Goal: Information Seeking & Learning: Learn about a topic

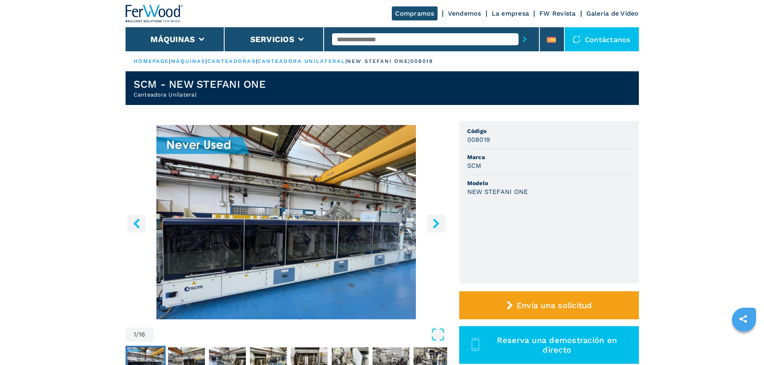
click at [435, 225] on icon "right-button" at bounding box center [436, 224] width 6 height 10
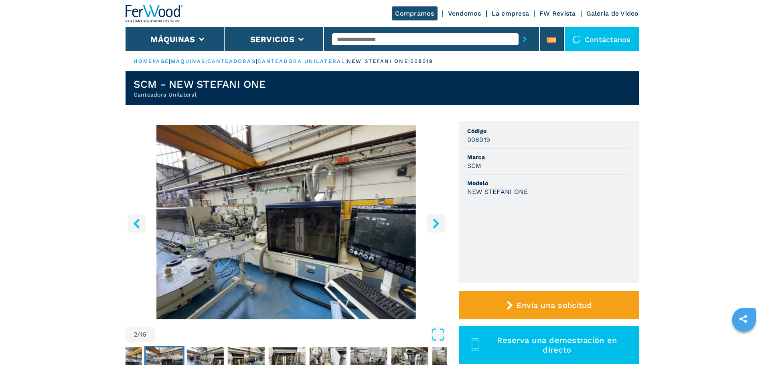
click at [435, 225] on icon "right-button" at bounding box center [436, 224] width 6 height 10
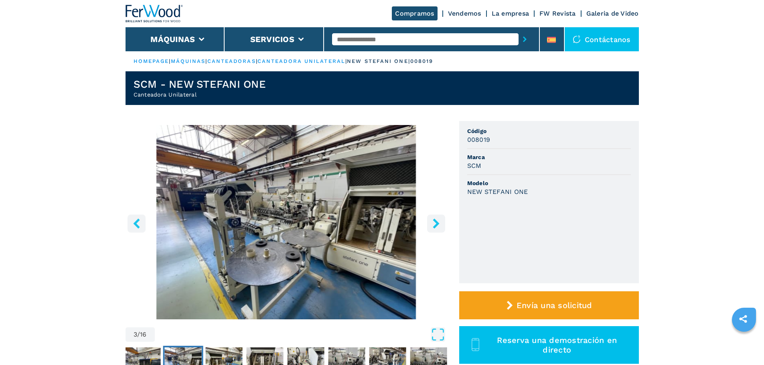
click at [435, 226] on icon "right-button" at bounding box center [436, 224] width 6 height 10
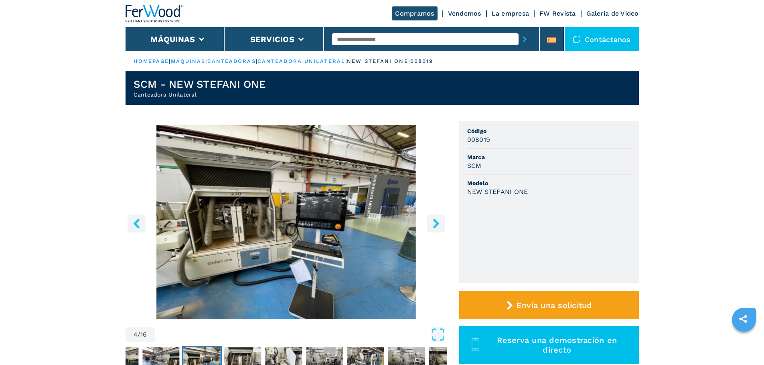
click at [435, 227] on icon "right-button" at bounding box center [436, 224] width 6 height 10
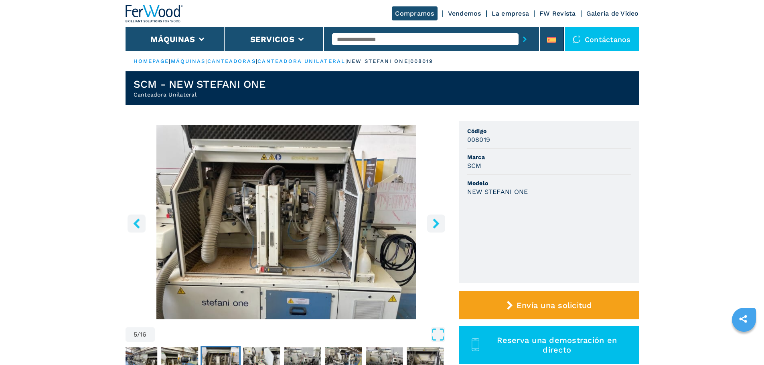
click at [435, 227] on icon "right-button" at bounding box center [436, 224] width 6 height 10
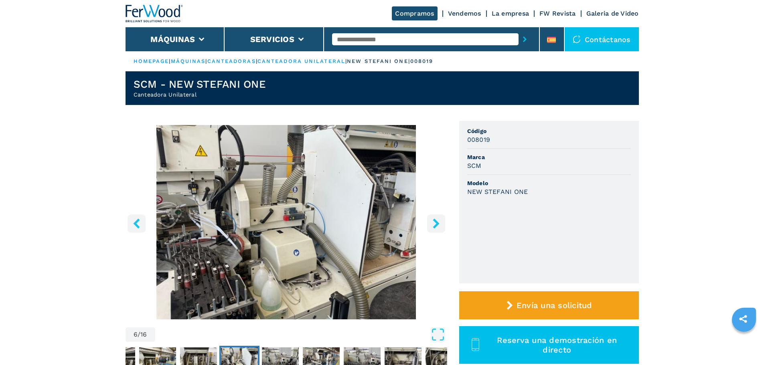
click at [435, 227] on icon "right-button" at bounding box center [436, 224] width 6 height 10
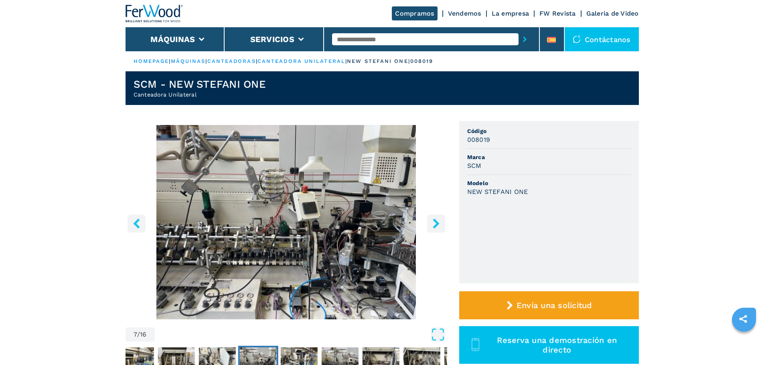
click at [435, 227] on icon "right-button" at bounding box center [436, 224] width 6 height 10
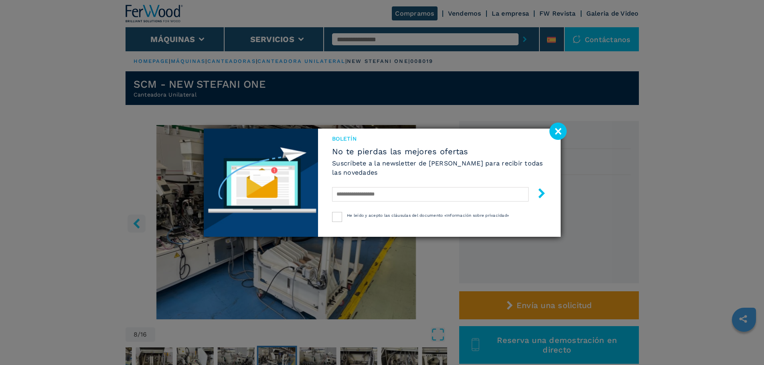
click at [554, 128] on image at bounding box center [558, 131] width 17 height 17
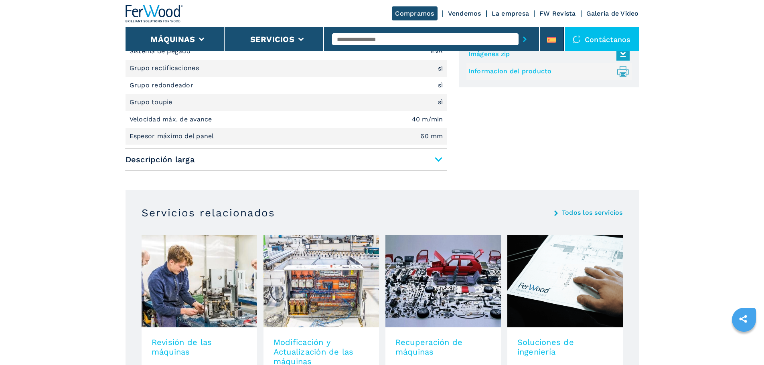
scroll to position [562, 0]
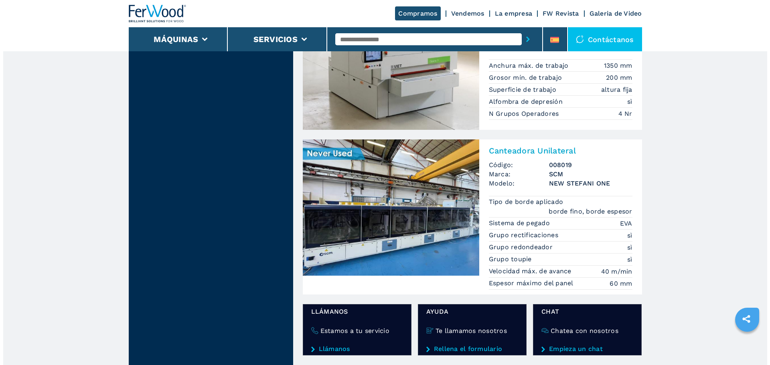
scroll to position [758, 0]
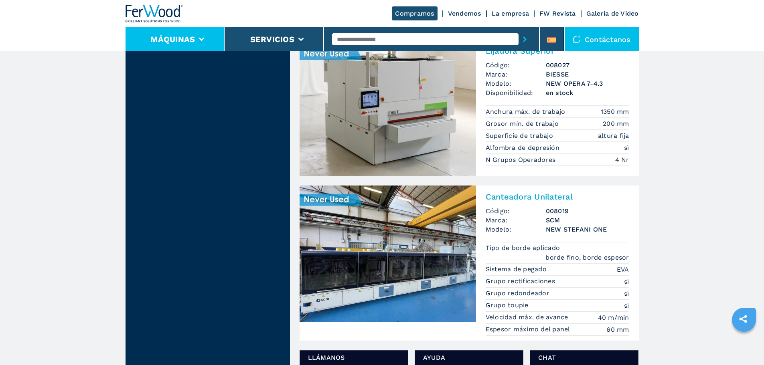
click at [206, 38] on li "Máquinas" at bounding box center [175, 39] width 99 height 24
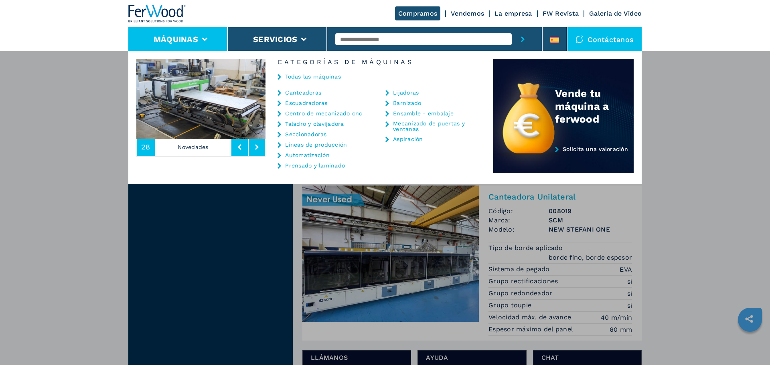
click at [306, 158] on link "Automatización" at bounding box center [307, 155] width 45 height 6
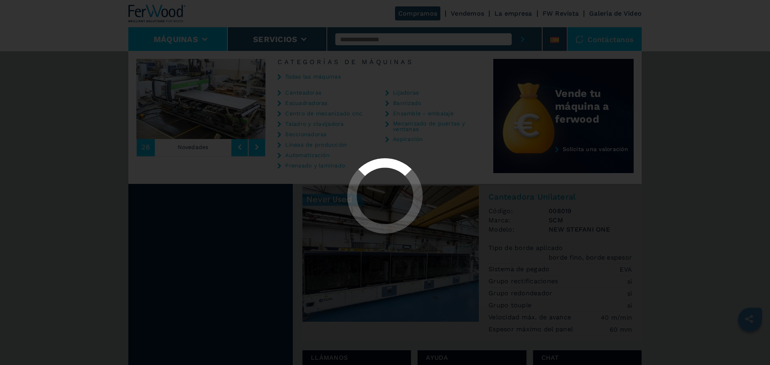
select select "**********"
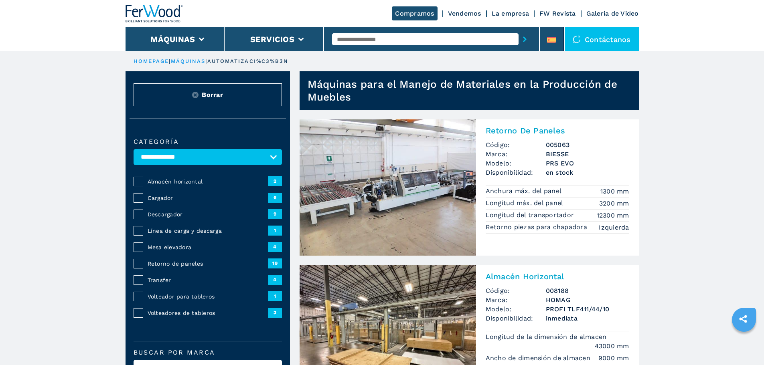
click at [357, 183] on img at bounding box center [388, 188] width 177 height 136
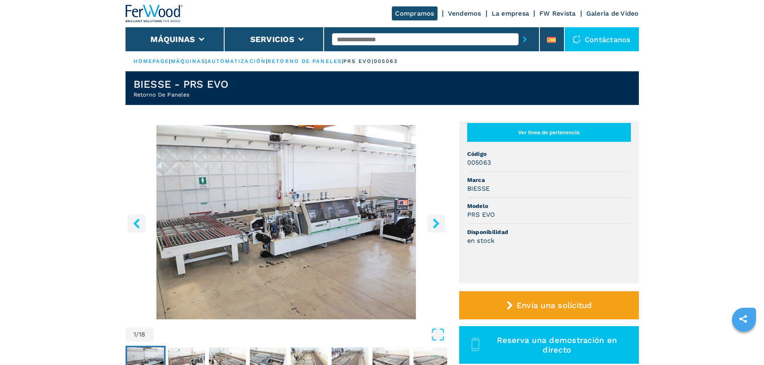
click at [436, 229] on button "right-button" at bounding box center [436, 224] width 18 height 18
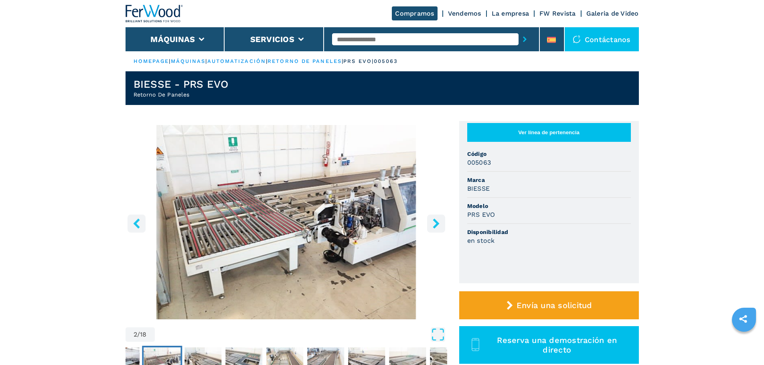
click at [436, 229] on icon "right-button" at bounding box center [436, 224] width 10 height 10
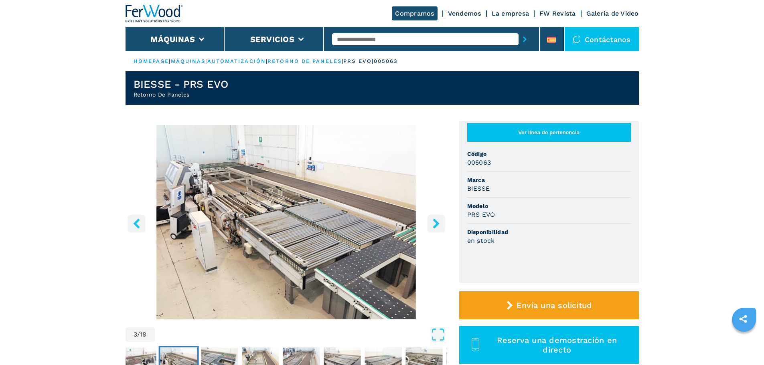
click at [436, 224] on icon "right-button" at bounding box center [436, 224] width 10 height 10
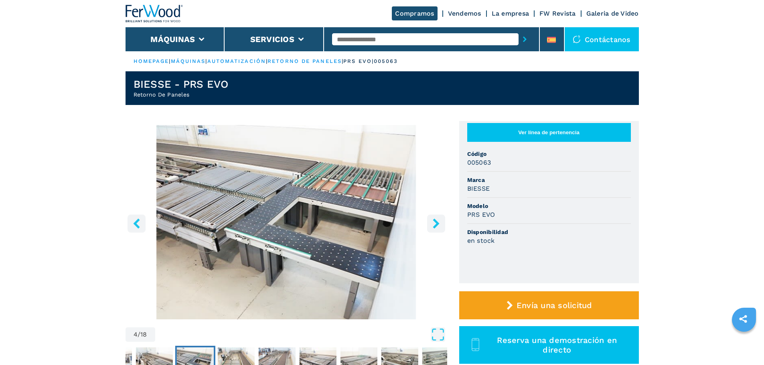
click at [437, 220] on icon "right-button" at bounding box center [436, 224] width 10 height 10
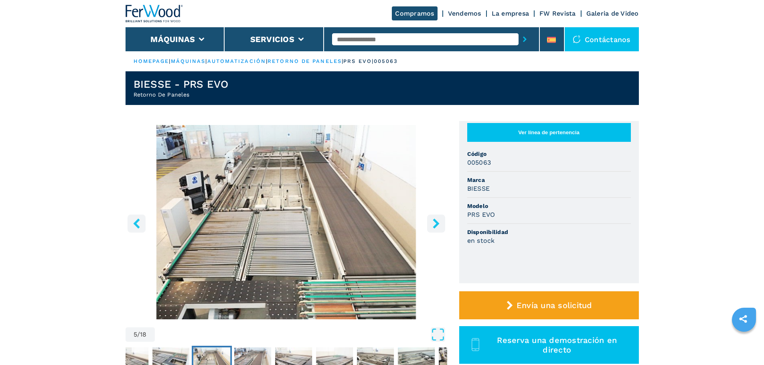
click at [437, 220] on icon "right-button" at bounding box center [436, 224] width 10 height 10
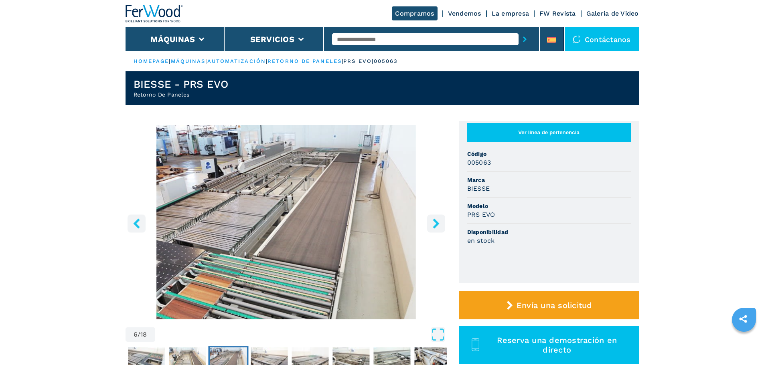
click at [437, 220] on icon "right-button" at bounding box center [436, 224] width 10 height 10
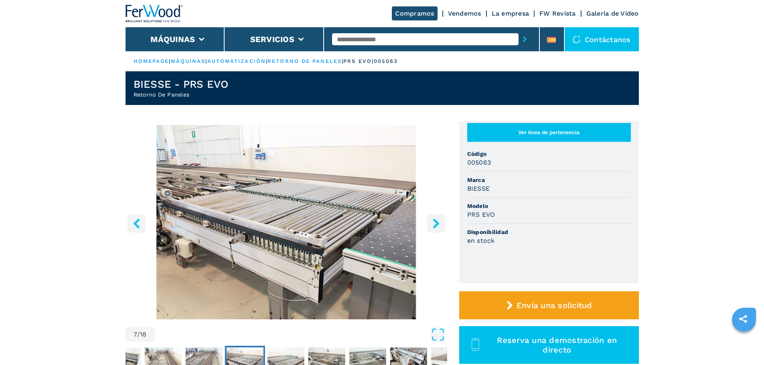
click at [437, 220] on icon "right-button" at bounding box center [436, 224] width 10 height 10
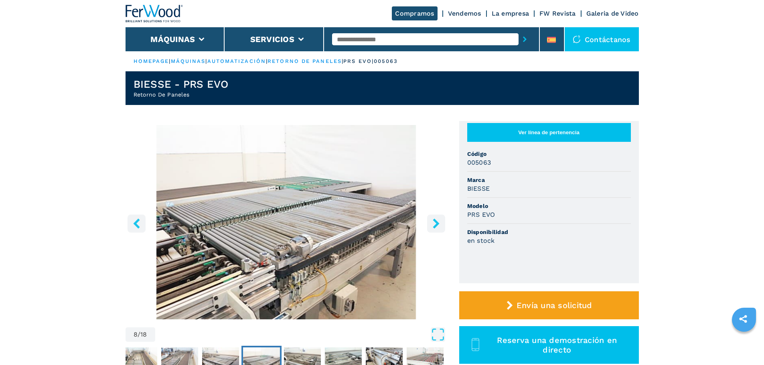
click at [437, 220] on icon "right-button" at bounding box center [436, 224] width 10 height 10
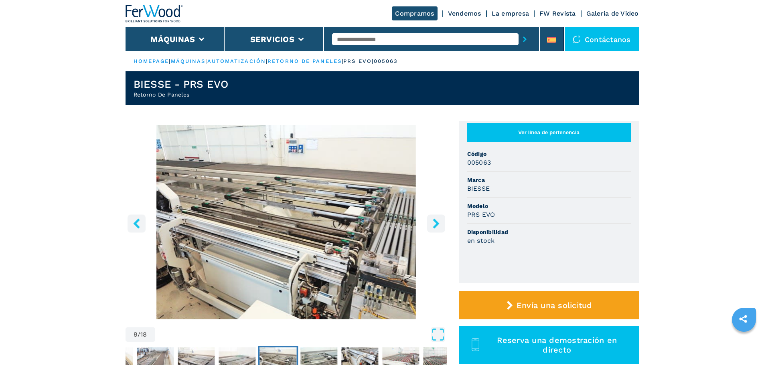
click at [437, 220] on icon "right-button" at bounding box center [436, 224] width 10 height 10
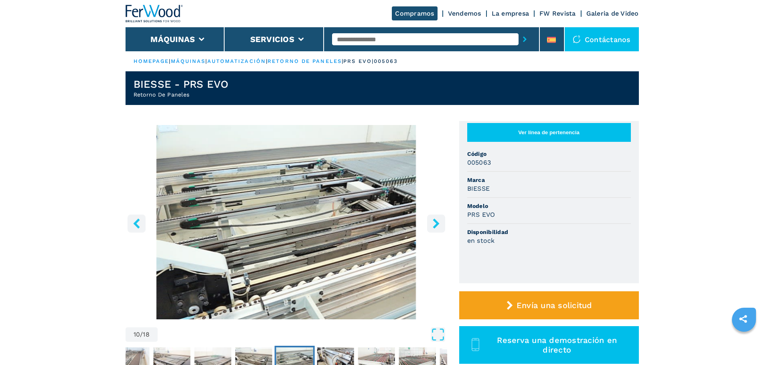
click at [437, 220] on icon "right-button" at bounding box center [436, 224] width 10 height 10
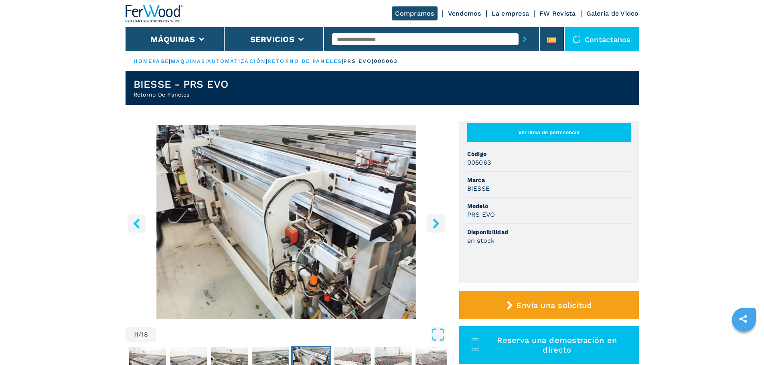
click at [437, 220] on icon "right-button" at bounding box center [436, 224] width 10 height 10
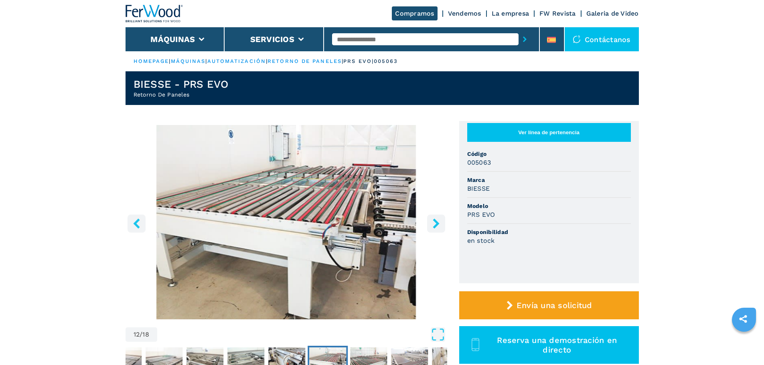
click at [437, 220] on icon "right-button" at bounding box center [436, 224] width 10 height 10
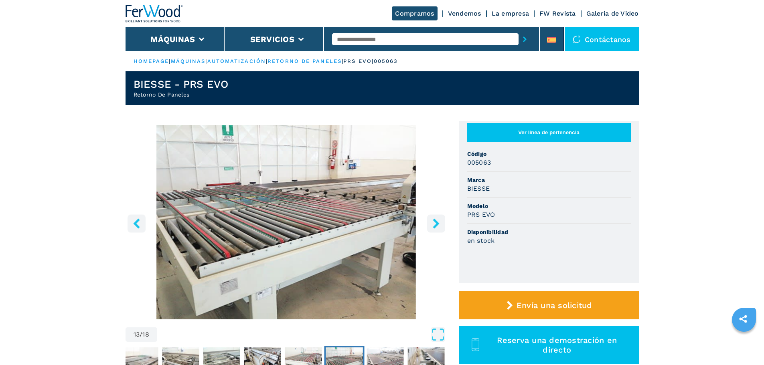
click at [437, 220] on icon "right-button" at bounding box center [436, 224] width 10 height 10
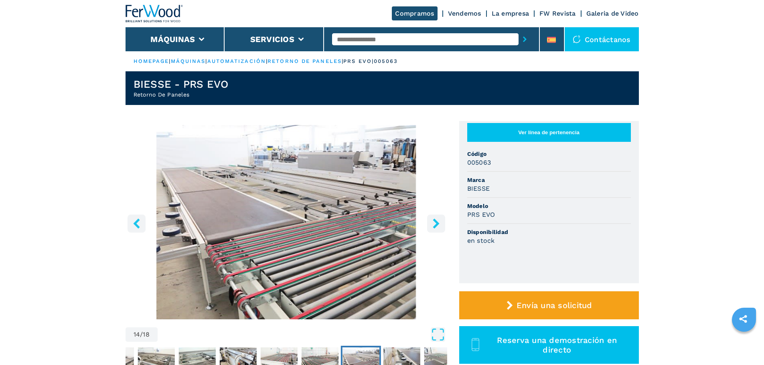
click at [437, 220] on icon "right-button" at bounding box center [436, 224] width 10 height 10
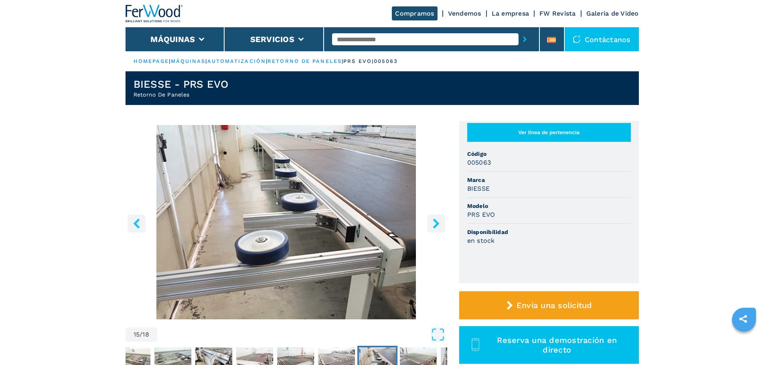
click at [437, 220] on icon "right-button" at bounding box center [436, 224] width 10 height 10
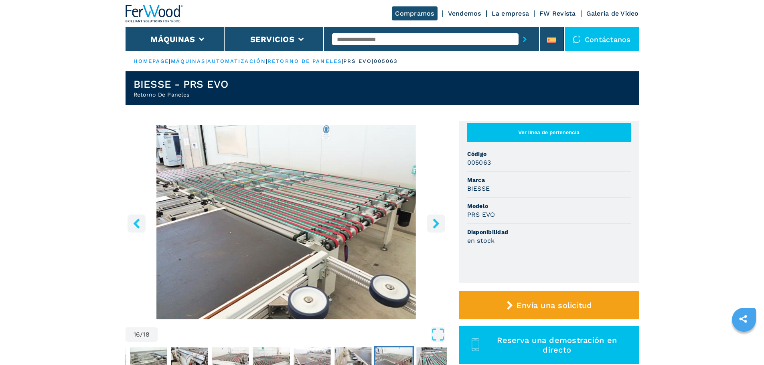
click at [433, 221] on icon "right-button" at bounding box center [436, 224] width 10 height 10
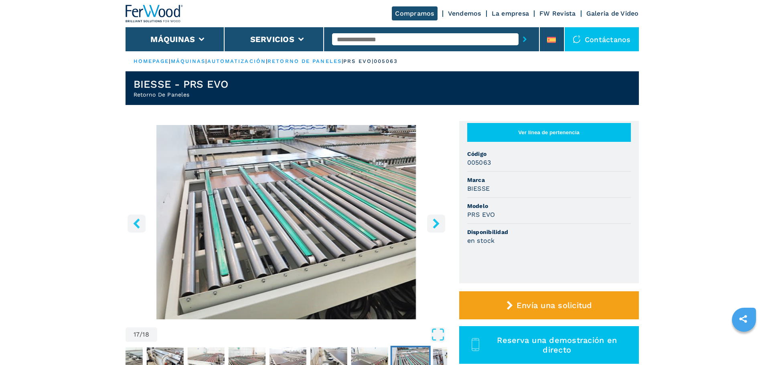
click at [433, 221] on icon "right-button" at bounding box center [436, 224] width 10 height 10
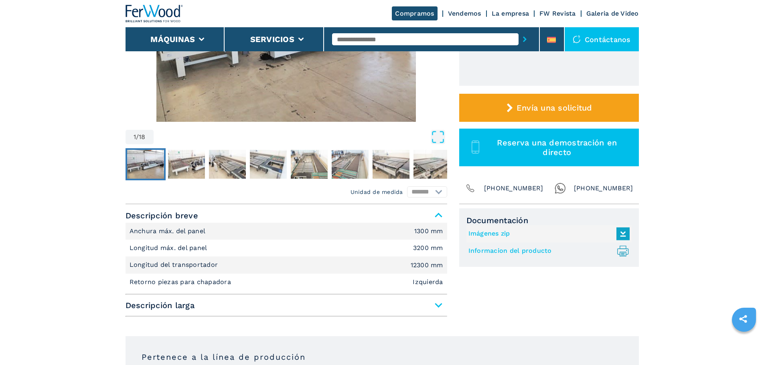
scroll to position [281, 0]
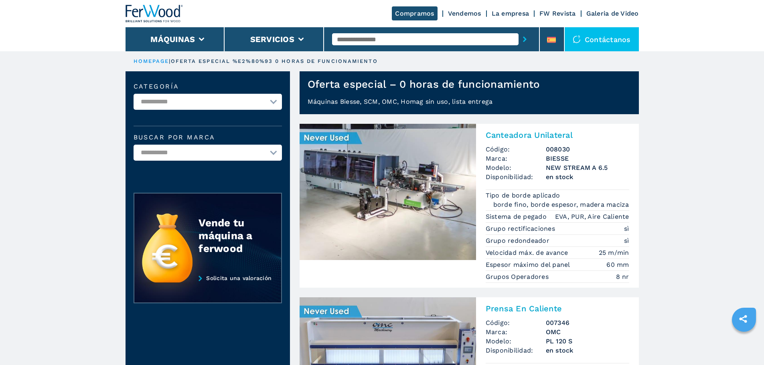
click at [276, 101] on select "**********" at bounding box center [208, 102] width 148 height 16
select select "**********"
click at [134, 94] on select "**********" at bounding box center [208, 102] width 148 height 16
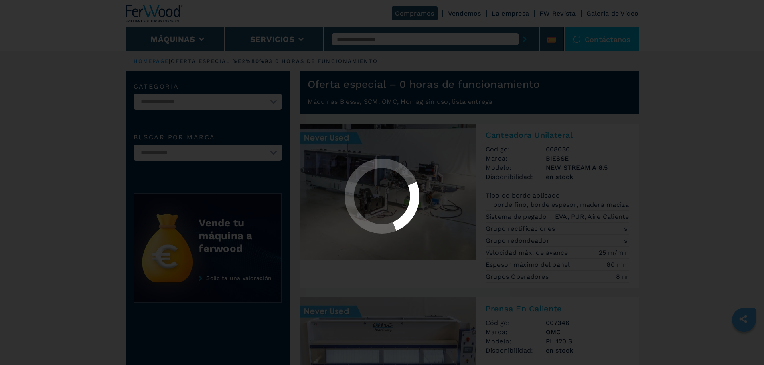
select select "**********"
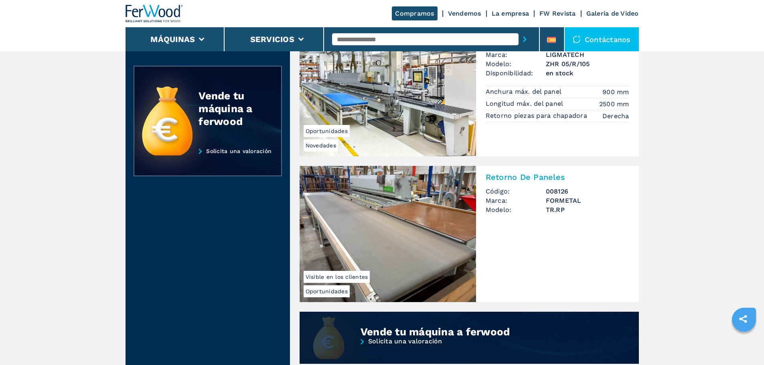
scroll to position [521, 0]
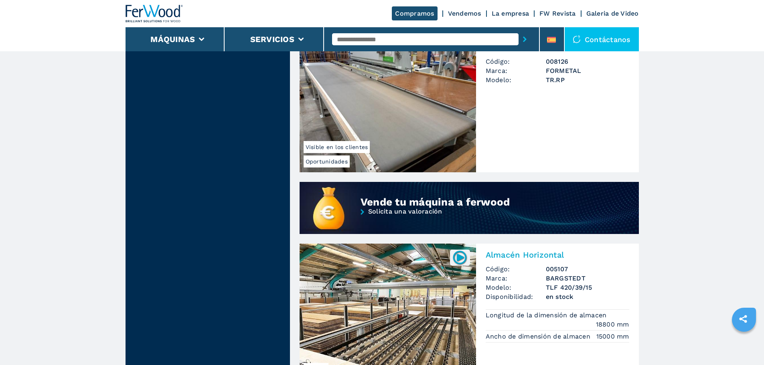
click at [459, 256] on img at bounding box center [460, 258] width 16 height 16
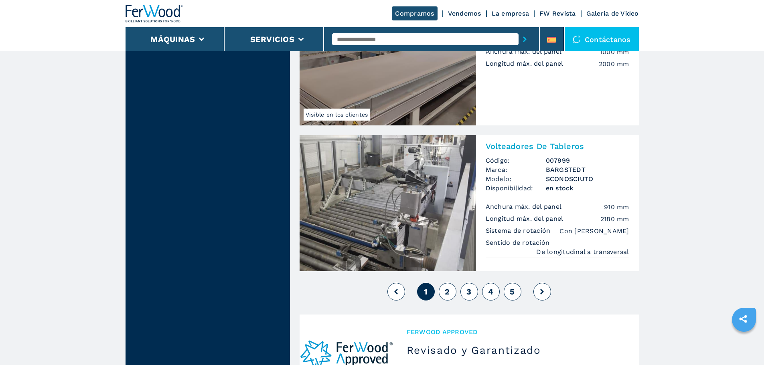
scroll to position [1725, 0]
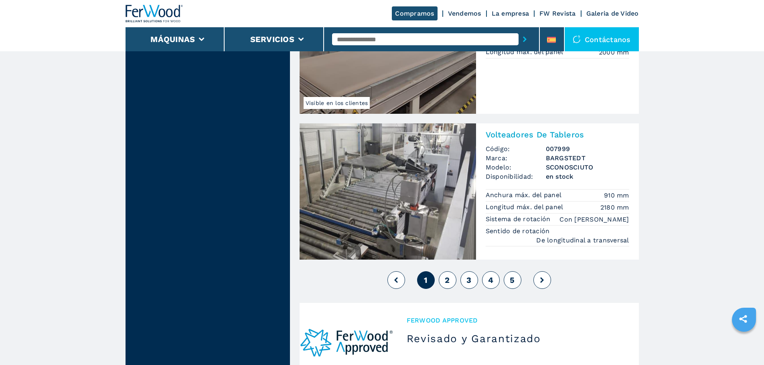
click at [448, 278] on span "2" at bounding box center [447, 281] width 5 height 10
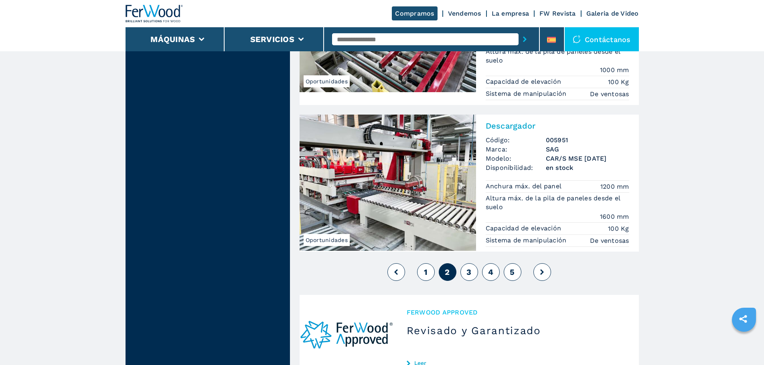
scroll to position [1885, 0]
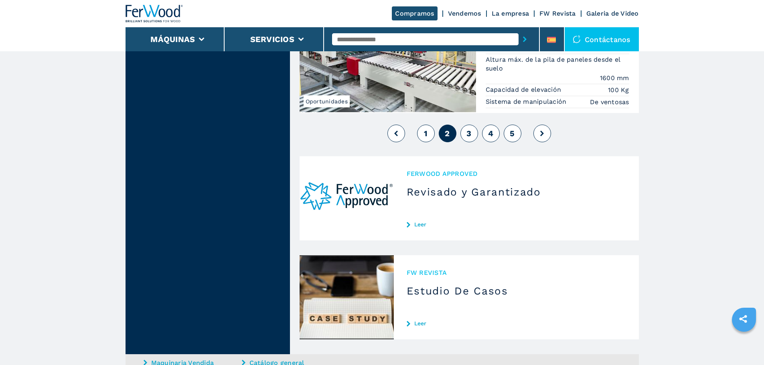
click at [473, 136] on button "3" at bounding box center [470, 134] width 18 height 18
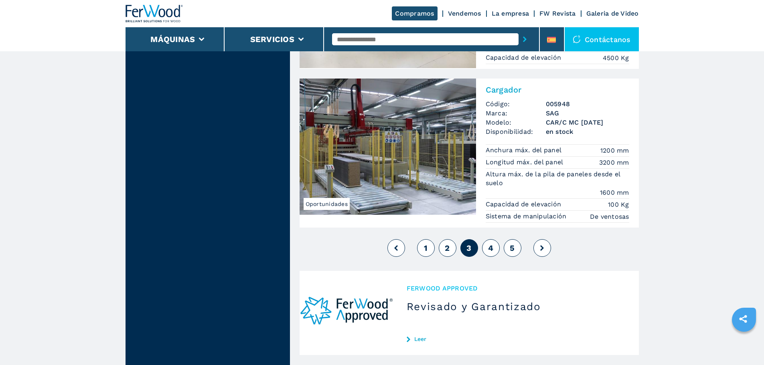
scroll to position [1805, 0]
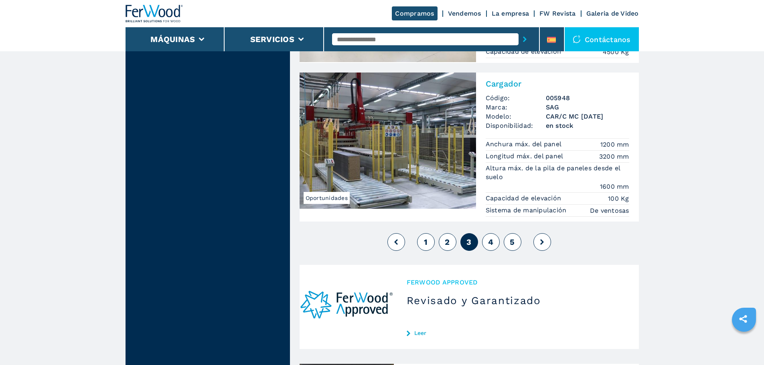
click at [494, 241] on button "4" at bounding box center [491, 242] width 18 height 18
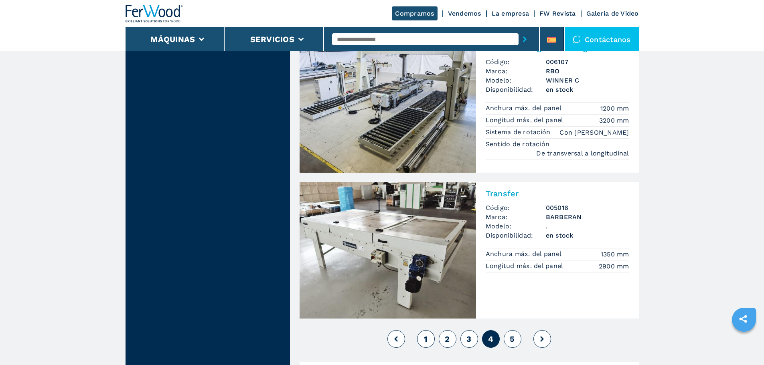
scroll to position [1725, 0]
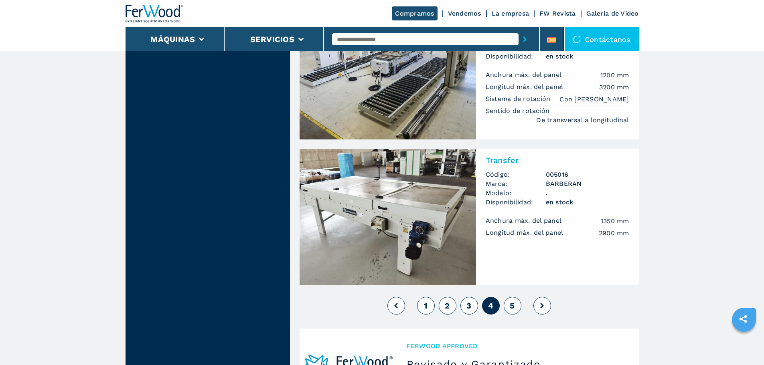
click at [512, 304] on span "5" at bounding box center [512, 306] width 5 height 10
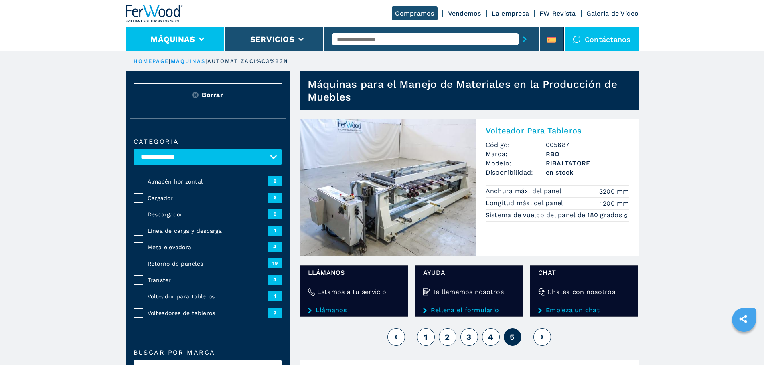
click at [201, 35] on li "Máquinas" at bounding box center [175, 39] width 99 height 24
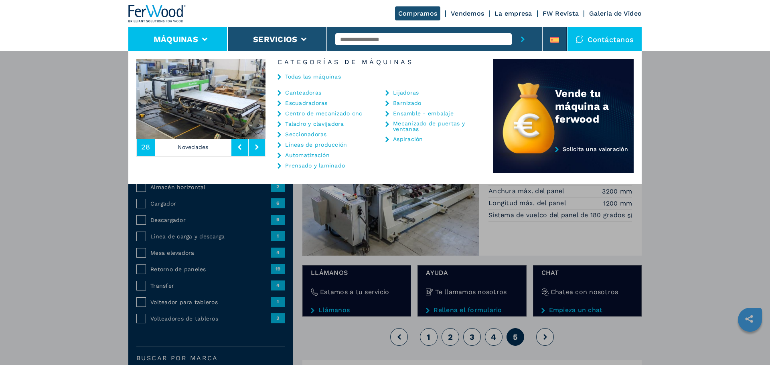
click at [320, 167] on link "Prensado y laminado" at bounding box center [315, 166] width 60 height 6
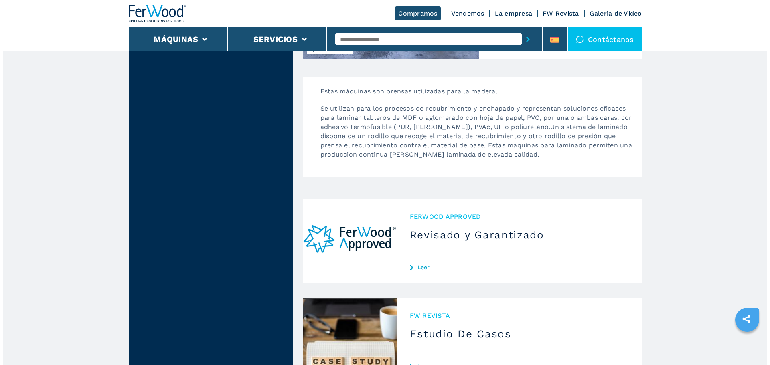
scroll to position [1515, 0]
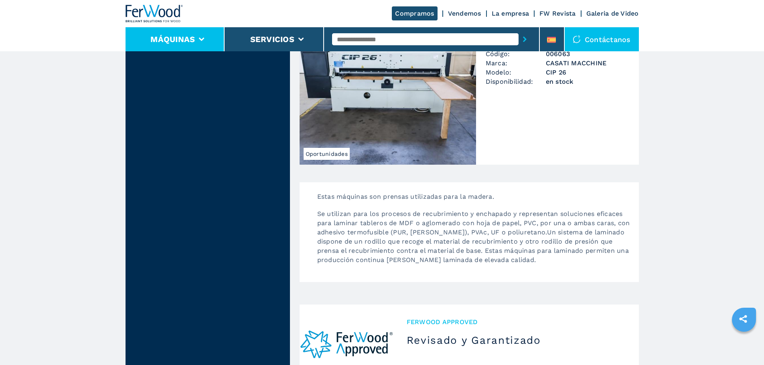
click at [206, 37] on li "Máquinas" at bounding box center [175, 39] width 99 height 24
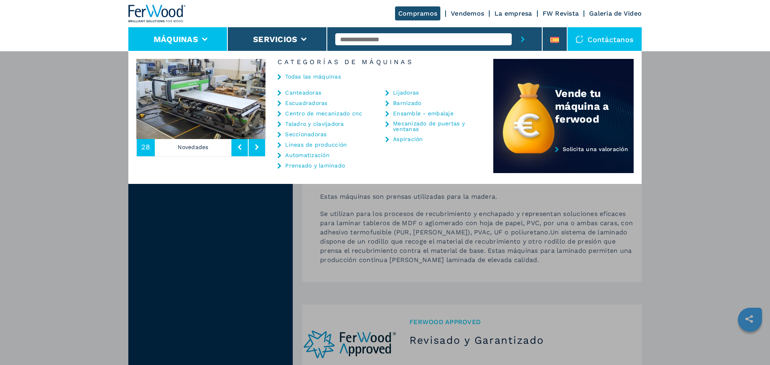
click at [402, 122] on link "Mecanizado de puertas y ventanas" at bounding box center [433, 126] width 80 height 11
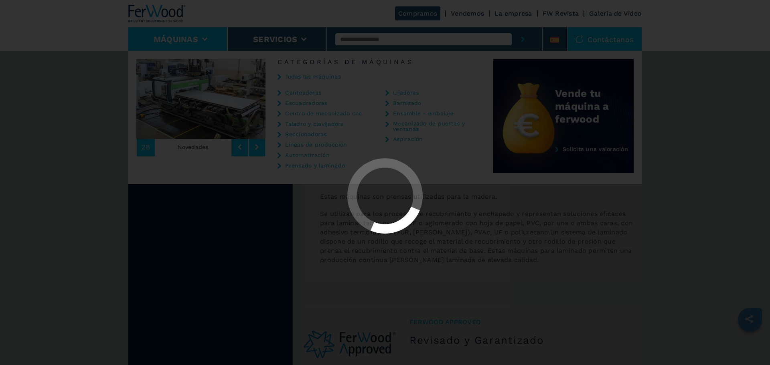
select select "**********"
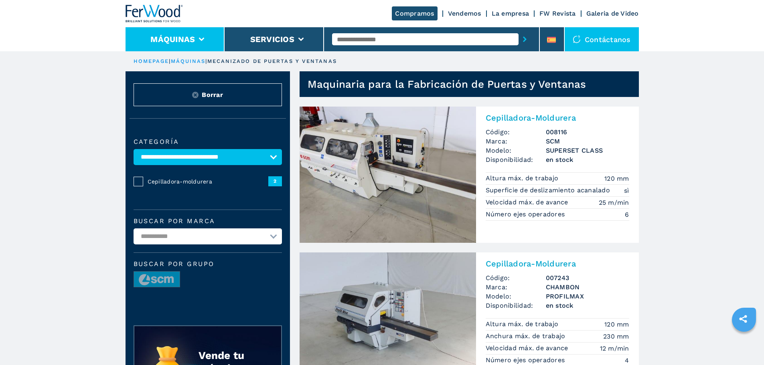
click at [193, 38] on button "Máquinas" at bounding box center [172, 39] width 45 height 10
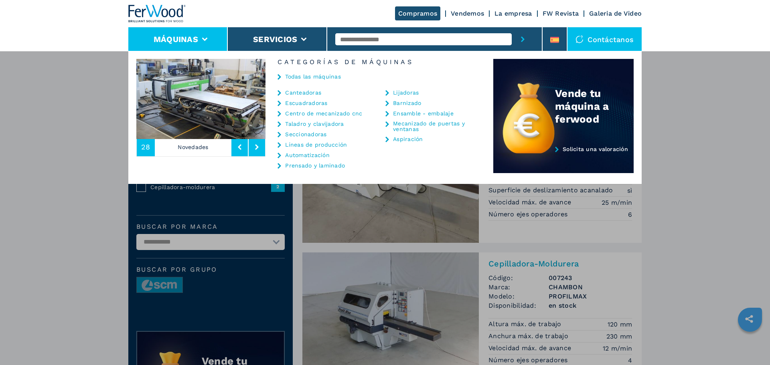
click at [411, 112] on link "Ensamble - embalaje" at bounding box center [423, 114] width 61 height 6
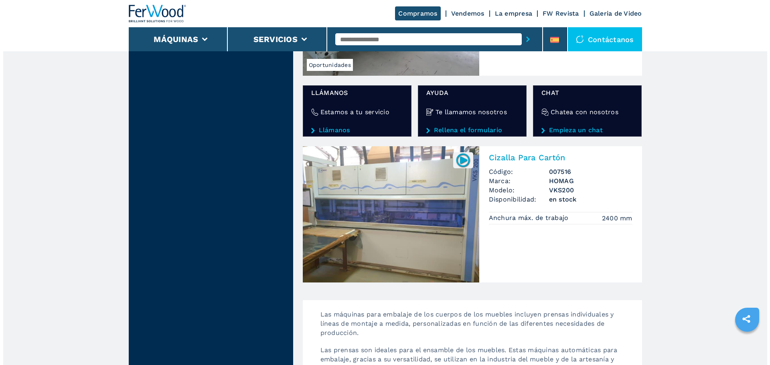
scroll to position [1244, 0]
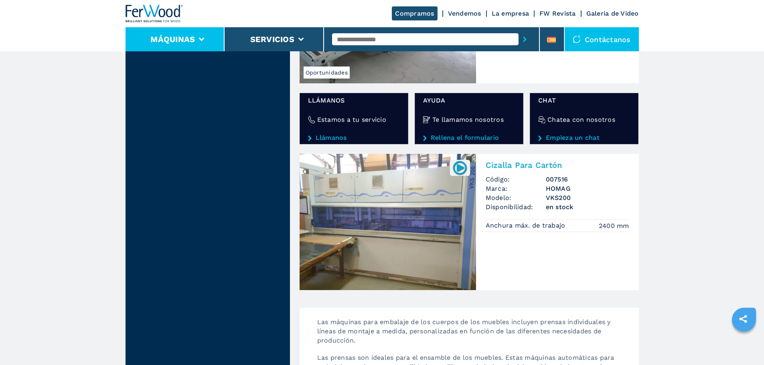
click at [202, 39] on icon at bounding box center [202, 40] width 6 height 4
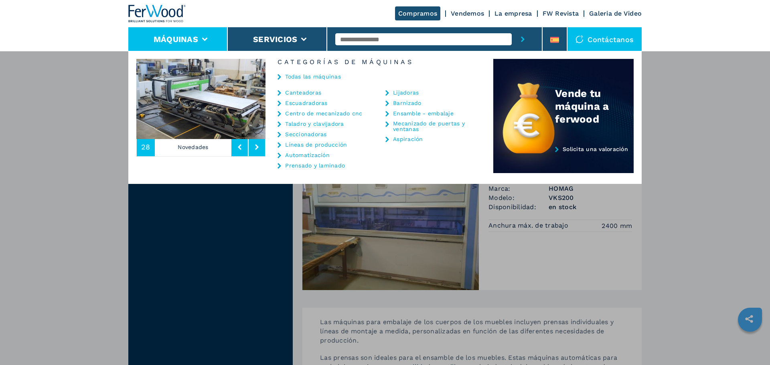
click at [310, 112] on link "Centro de mecanizado cnc" at bounding box center [323, 114] width 77 height 6
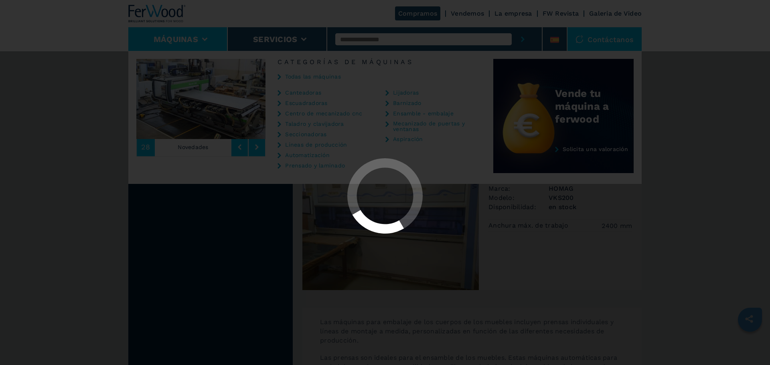
select select "**********"
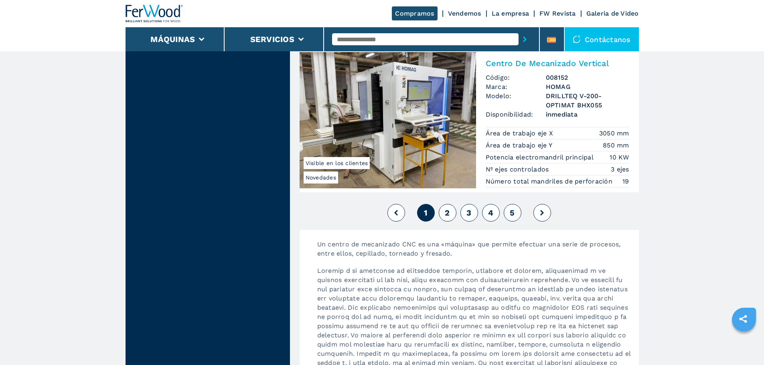
scroll to position [2126, 0]
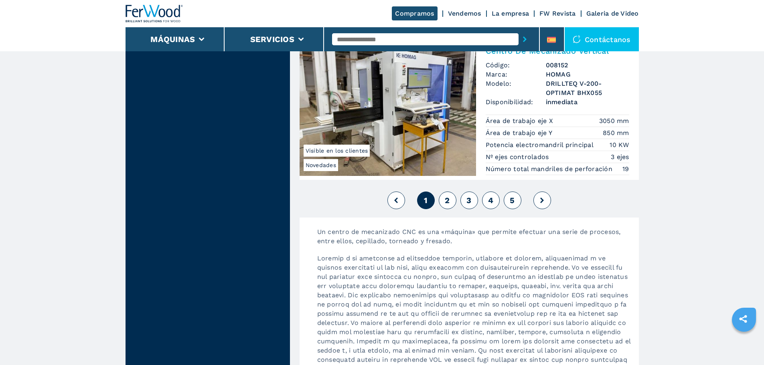
click at [448, 201] on span "2" at bounding box center [447, 201] width 5 height 10
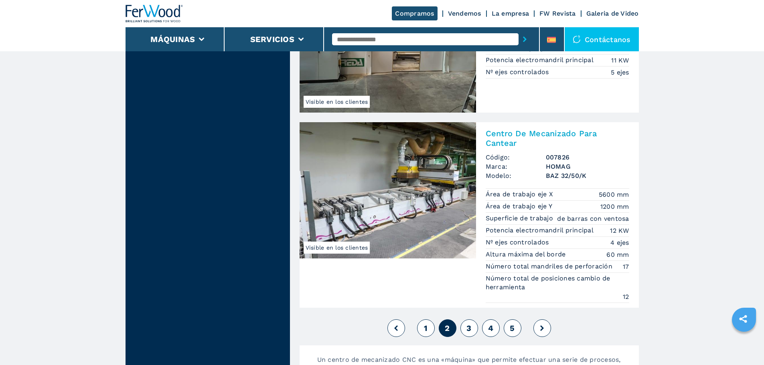
scroll to position [2166, 0]
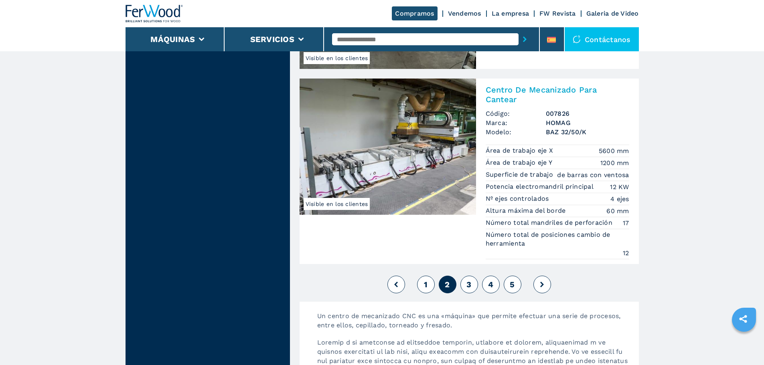
click at [469, 283] on span "3" at bounding box center [469, 285] width 5 height 10
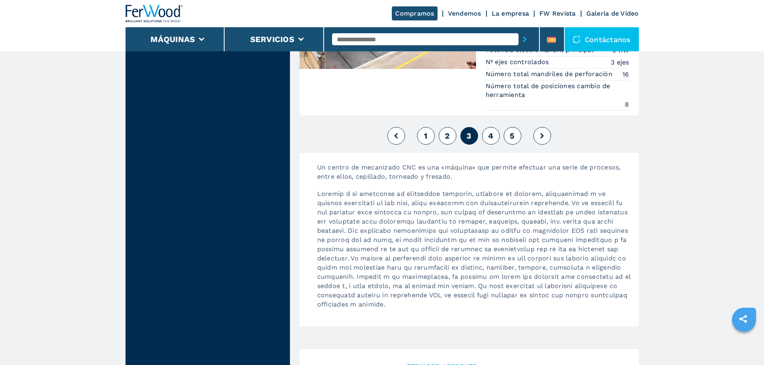
scroll to position [2327, 0]
